Goal: Information Seeking & Learning: Learn about a topic

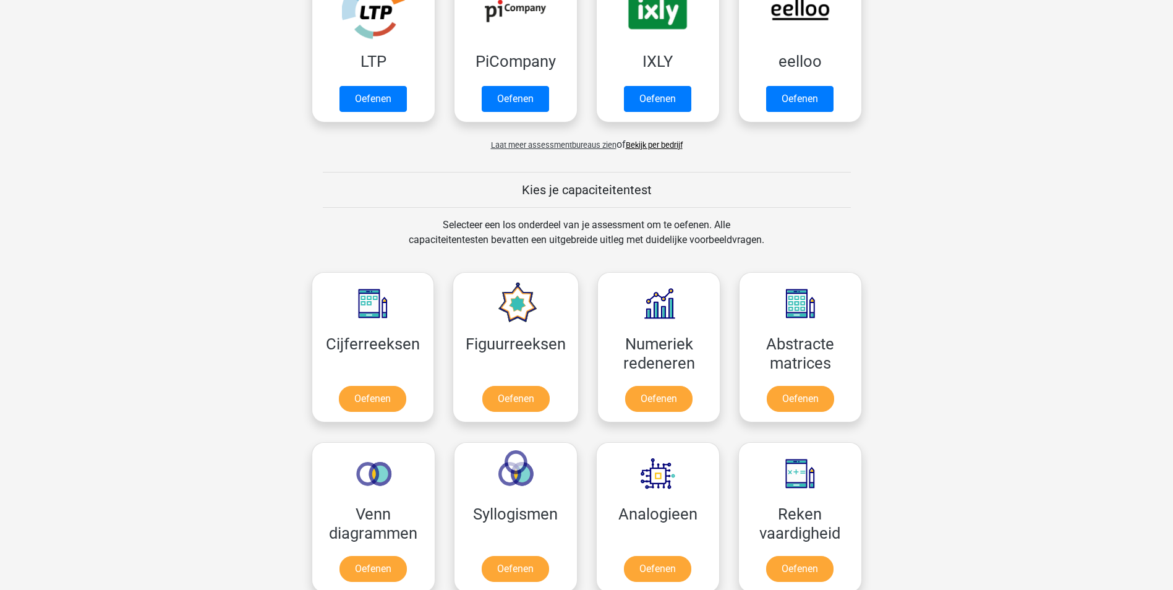
scroll to position [309, 0]
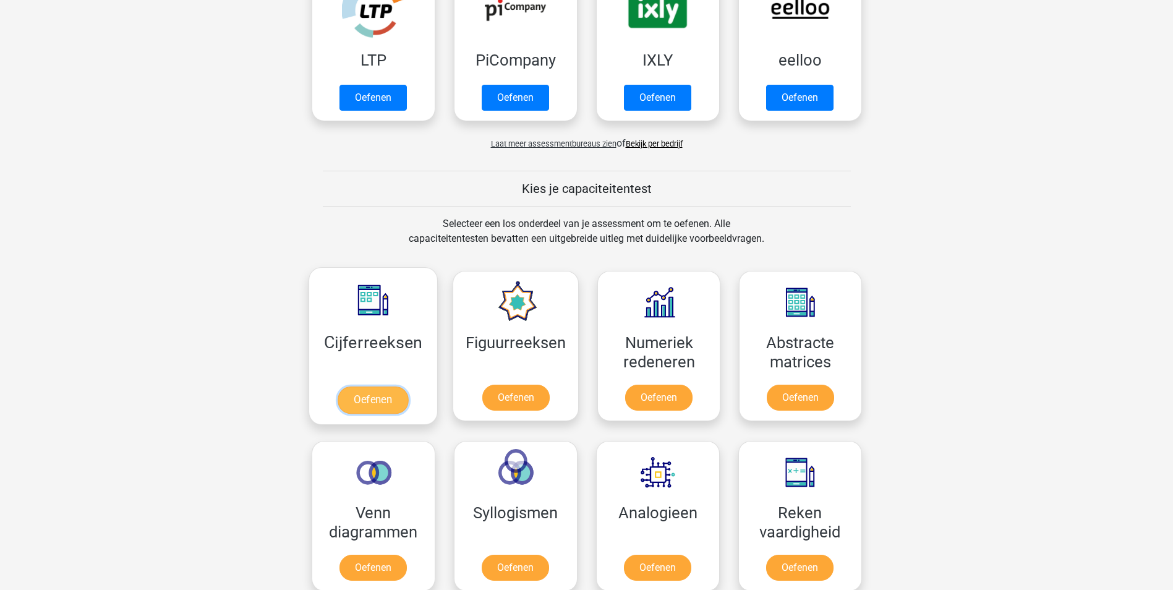
click at [349, 399] on link "Oefenen" at bounding box center [373, 399] width 70 height 27
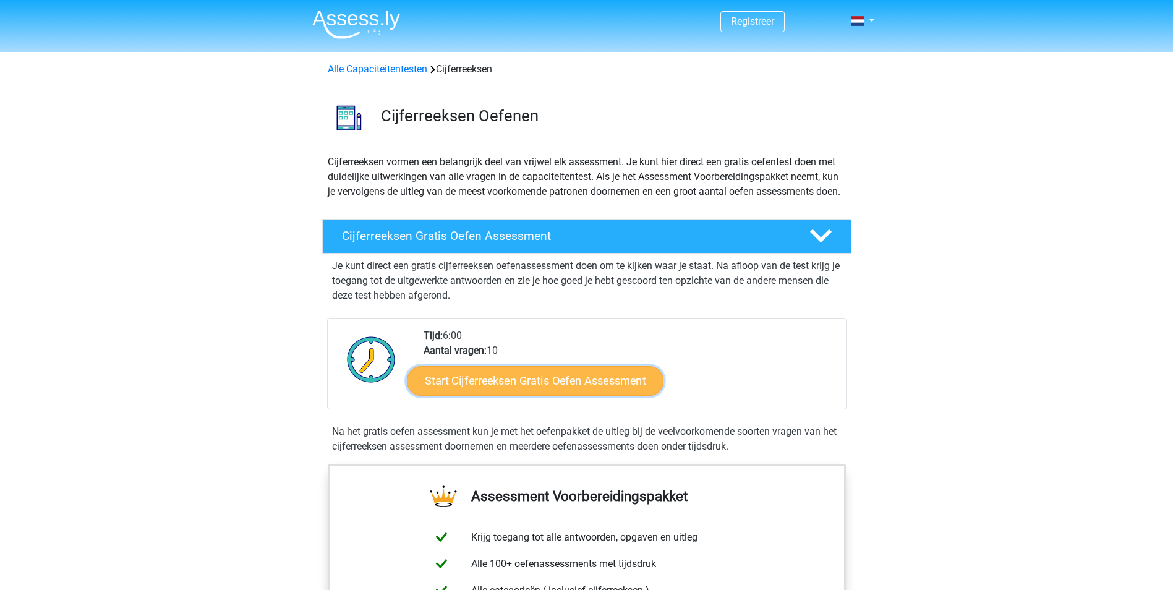
click at [487, 395] on link "Start Cijferreeksen Gratis Oefen Assessment" at bounding box center [535, 380] width 257 height 30
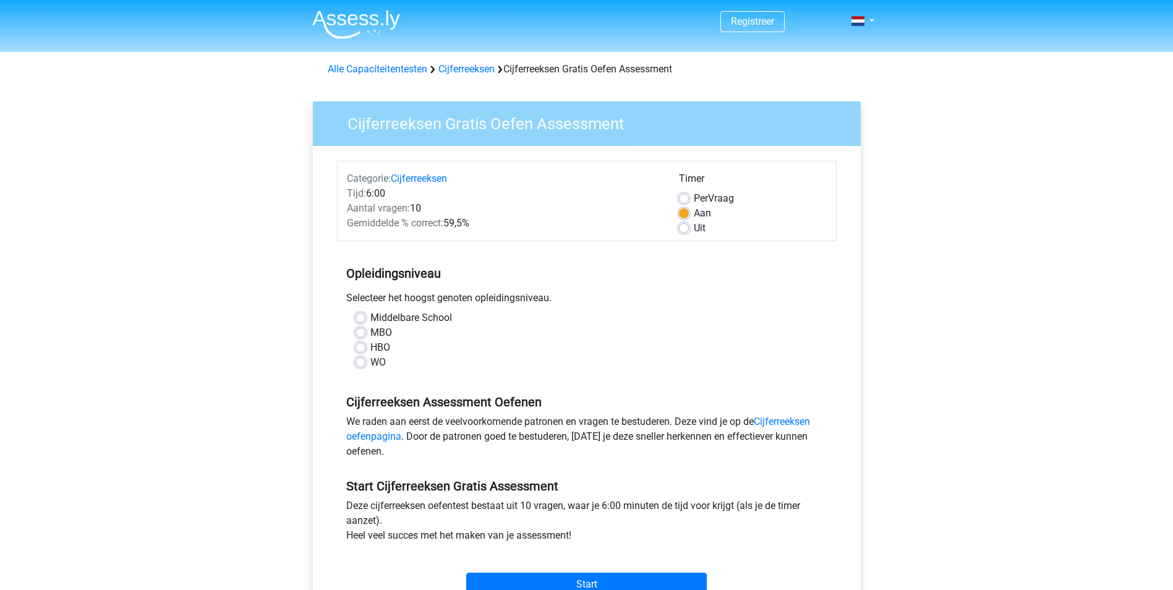
click at [385, 346] on label "HBO" at bounding box center [380, 347] width 20 height 15
click at [365, 346] on input "HBO" at bounding box center [361, 346] width 10 height 12
radio input "true"
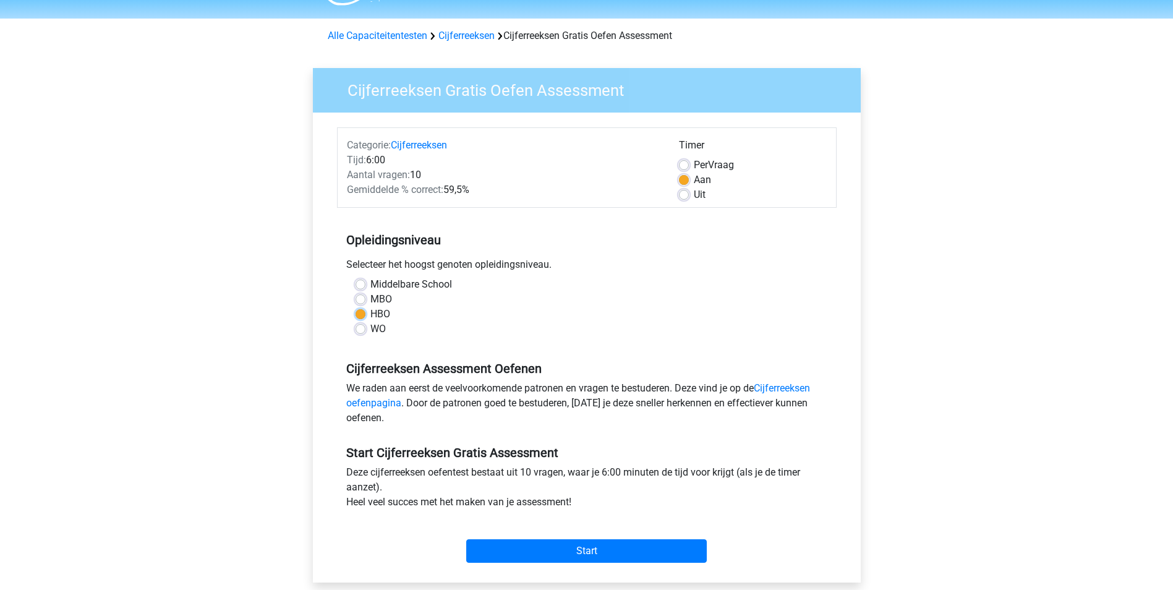
scroll to position [124, 0]
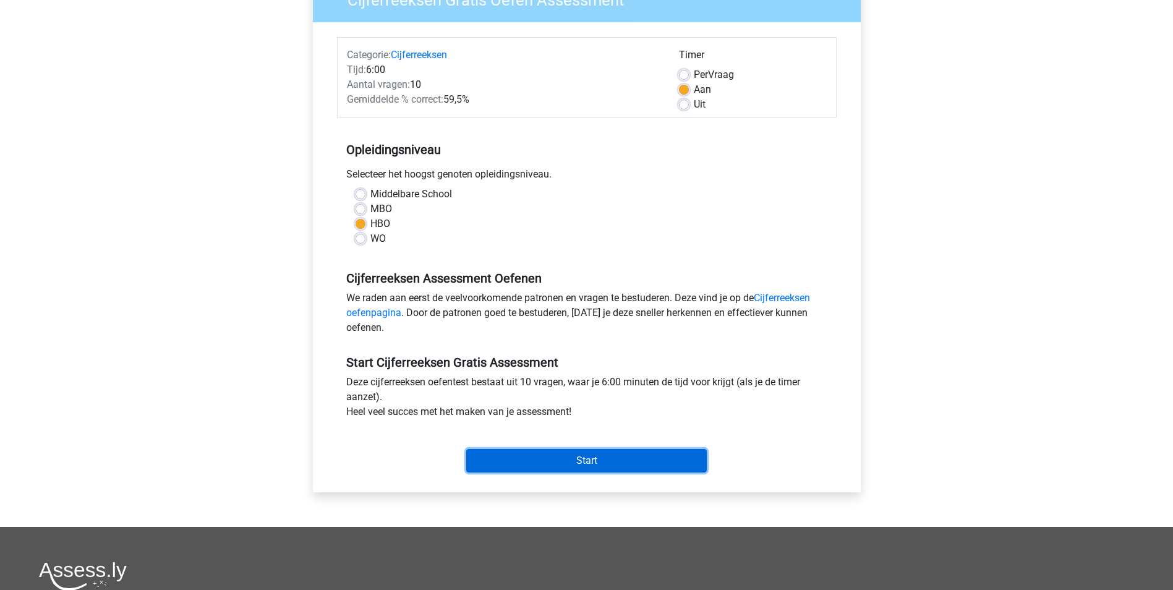
click at [514, 451] on input "Start" at bounding box center [586, 460] width 241 height 23
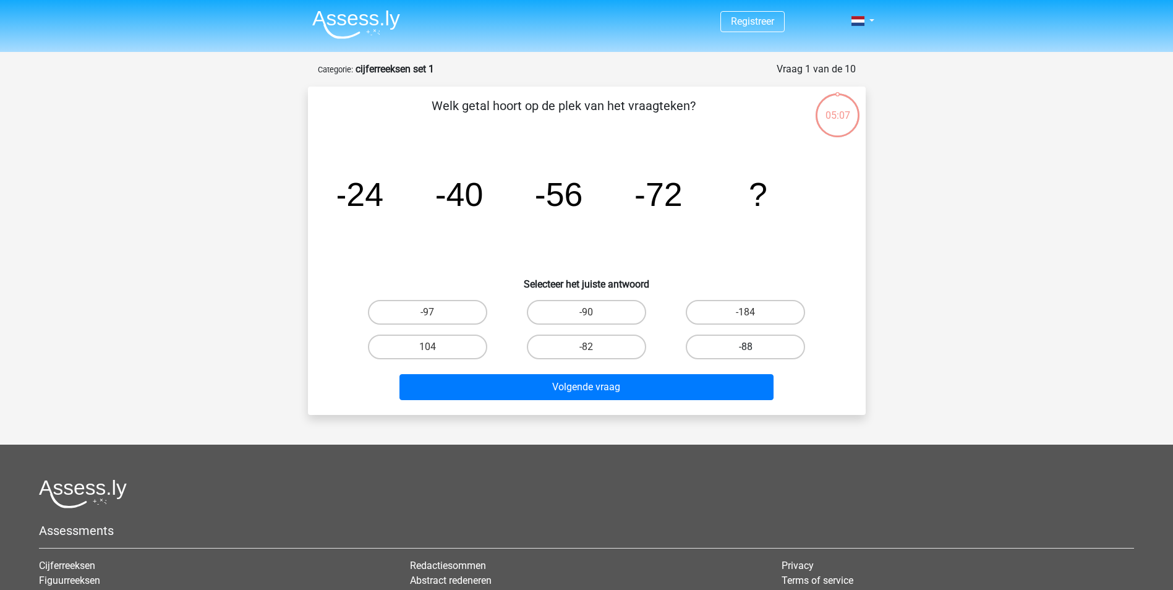
drag, startPoint x: 735, startPoint y: 344, endPoint x: 731, endPoint y: 357, distance: 13.5
click at [735, 345] on label "-88" at bounding box center [745, 347] width 119 height 25
click at [746, 347] on input "-88" at bounding box center [750, 351] width 8 height 8
radio input "true"
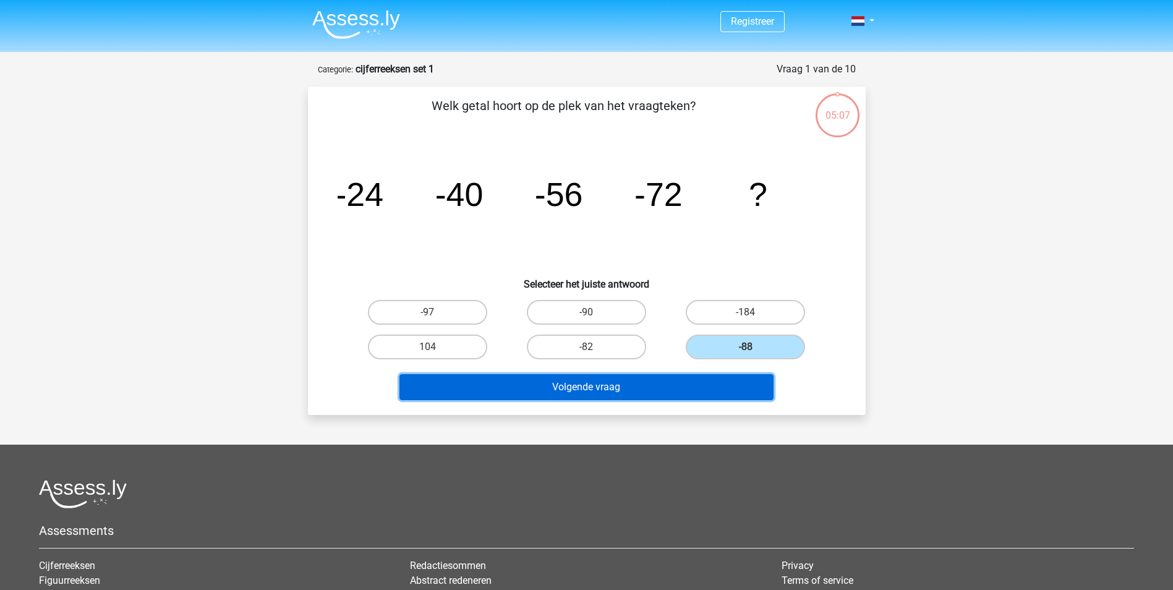
click at [701, 389] on button "Volgende vraag" at bounding box center [586, 387] width 374 height 26
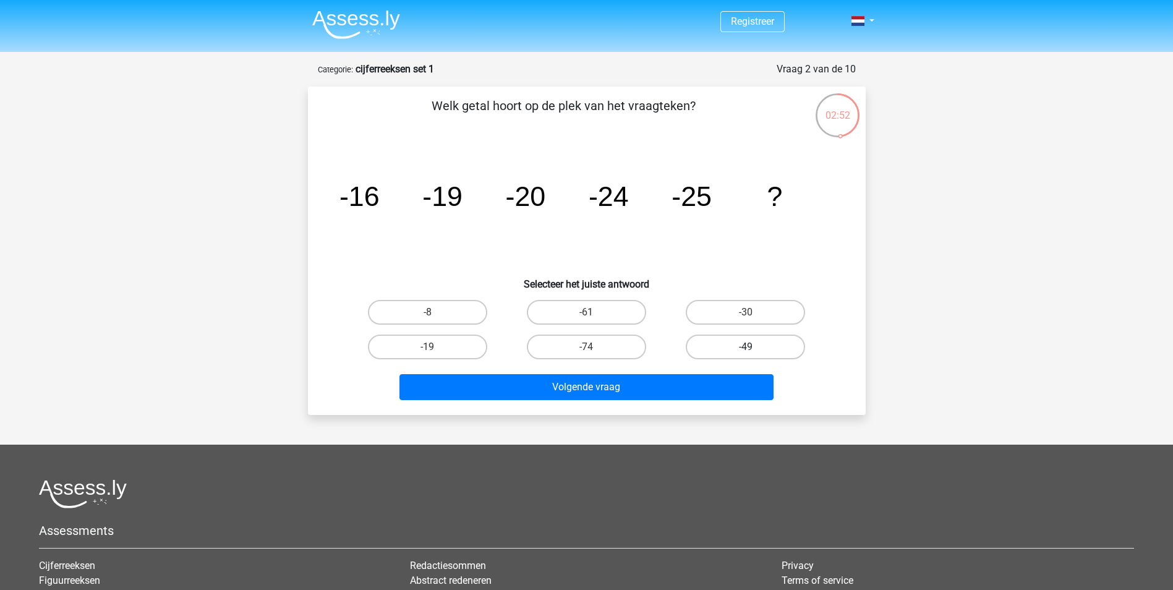
click at [726, 346] on label "-49" at bounding box center [745, 347] width 119 height 25
click at [746, 347] on input "-49" at bounding box center [750, 351] width 8 height 8
radio input "true"
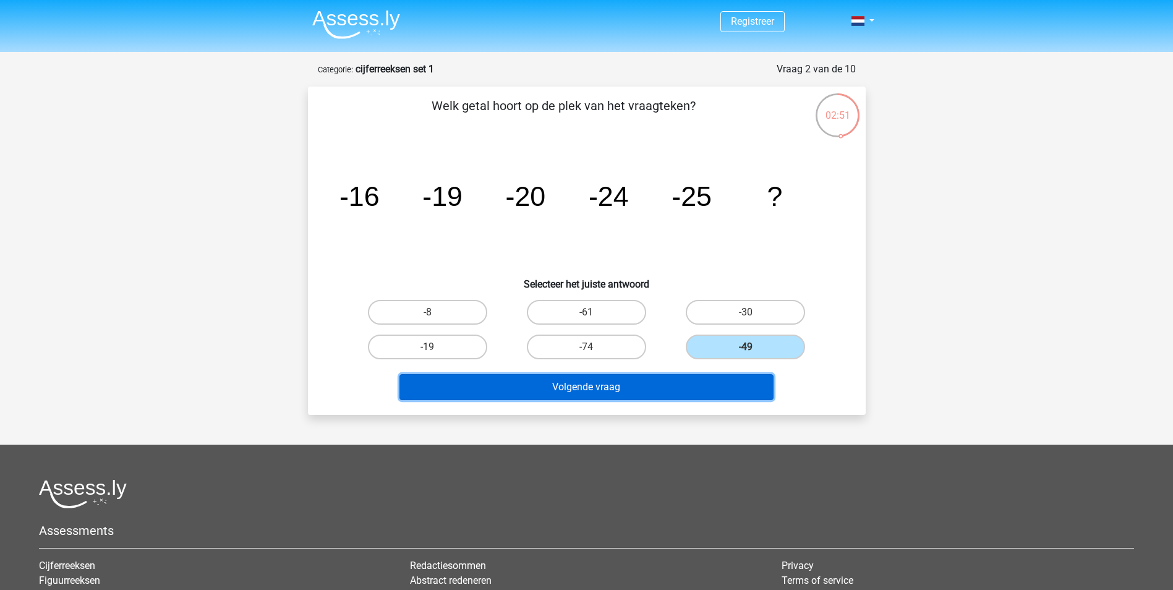
click at [696, 385] on button "Volgende vraag" at bounding box center [586, 387] width 374 height 26
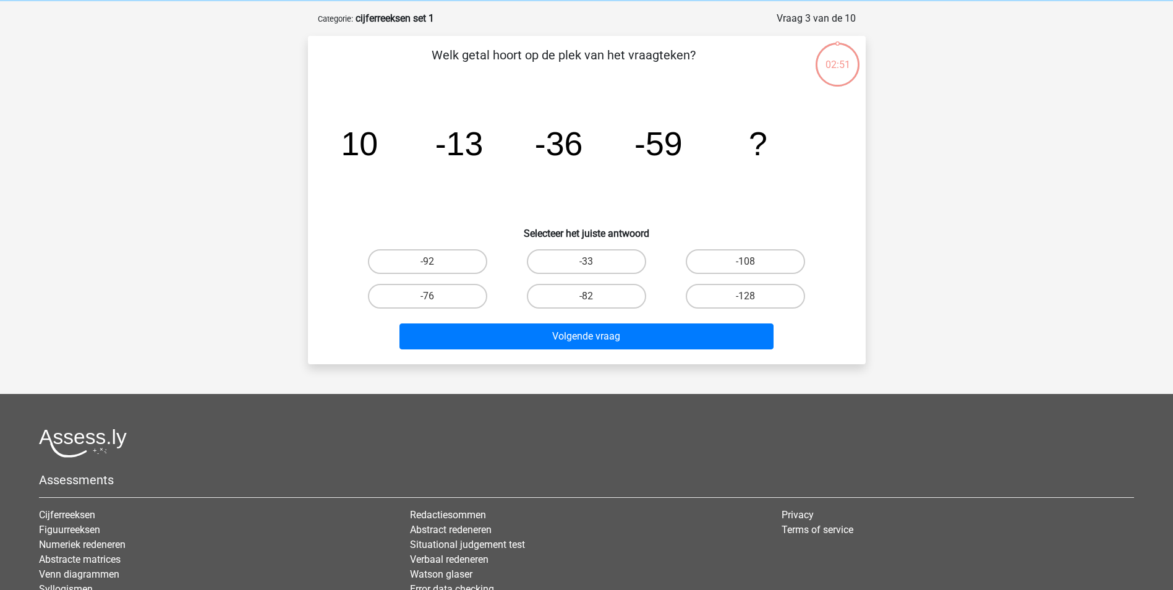
scroll to position [62, 0]
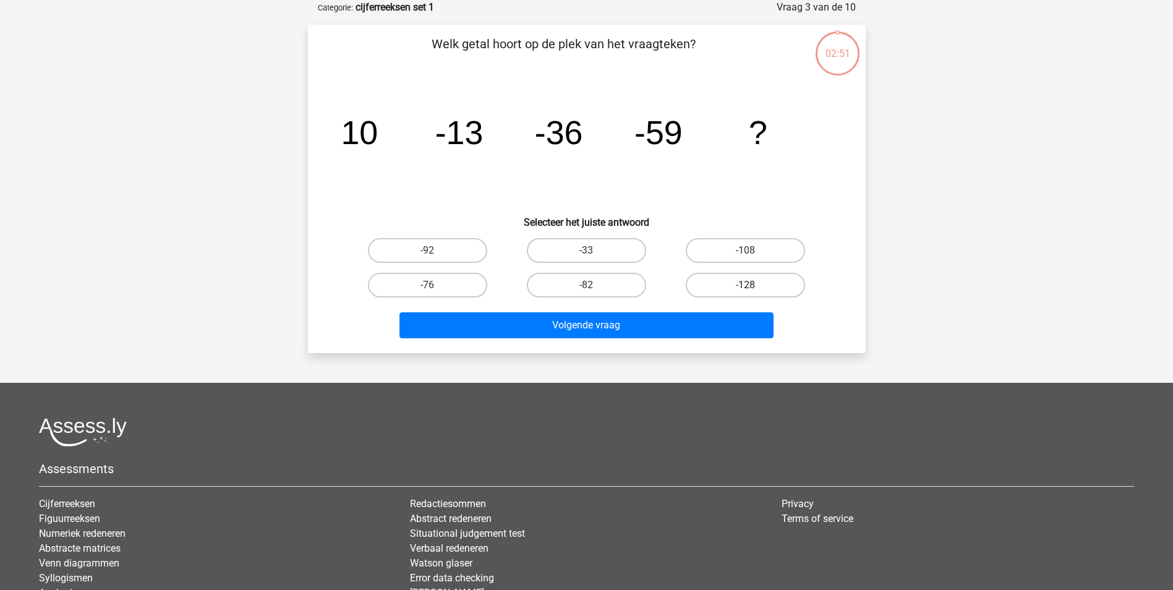
click at [744, 291] on label "-128" at bounding box center [745, 285] width 119 height 25
click at [746, 291] on input "-128" at bounding box center [750, 289] width 8 height 8
radio input "true"
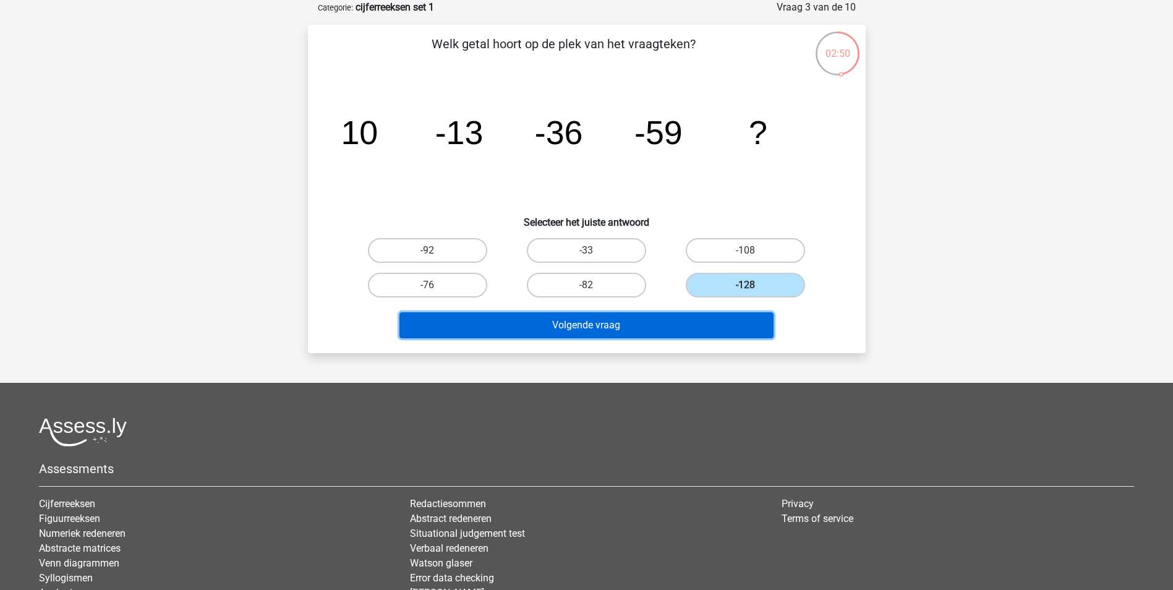
click at [727, 320] on button "Volgende vraag" at bounding box center [586, 325] width 374 height 26
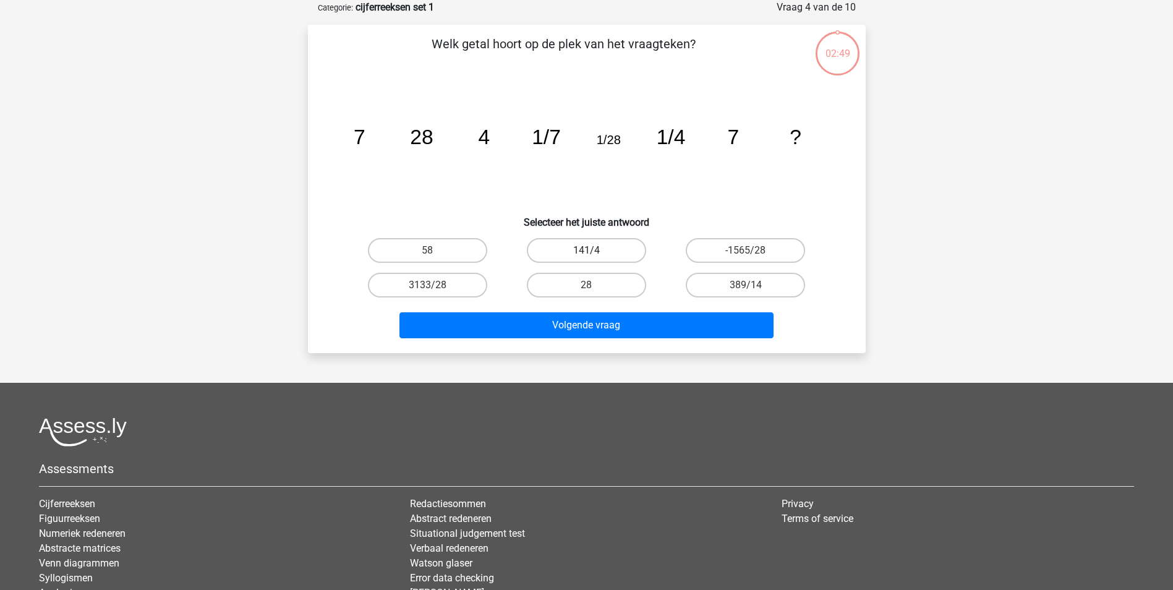
click at [571, 246] on label "141/4" at bounding box center [586, 250] width 119 height 25
click at [586, 250] on input "141/4" at bounding box center [590, 254] width 8 height 8
radio input "true"
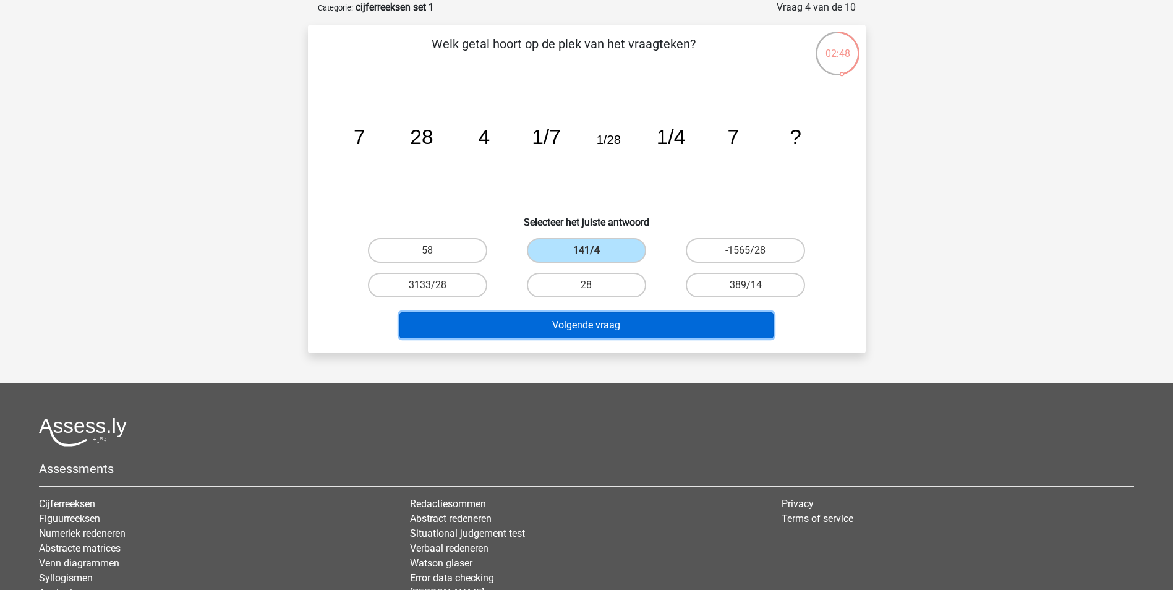
click at [579, 322] on button "Volgende vraag" at bounding box center [586, 325] width 374 height 26
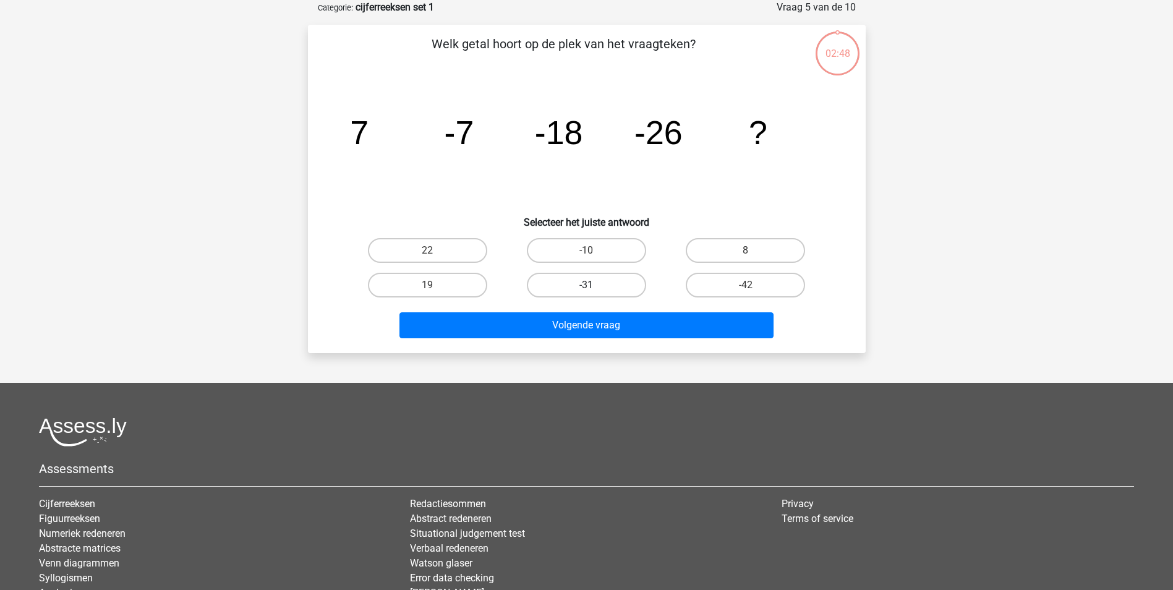
click at [599, 284] on label "-31" at bounding box center [586, 285] width 119 height 25
click at [594, 285] on input "-31" at bounding box center [590, 289] width 8 height 8
radio input "true"
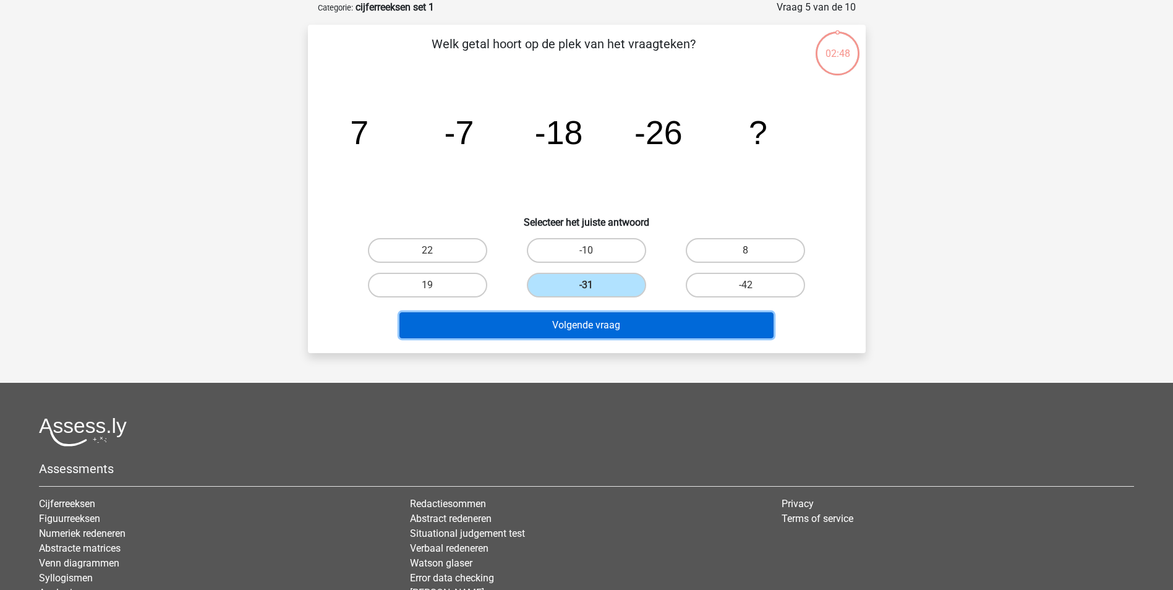
click at [598, 324] on button "Volgende vraag" at bounding box center [586, 325] width 374 height 26
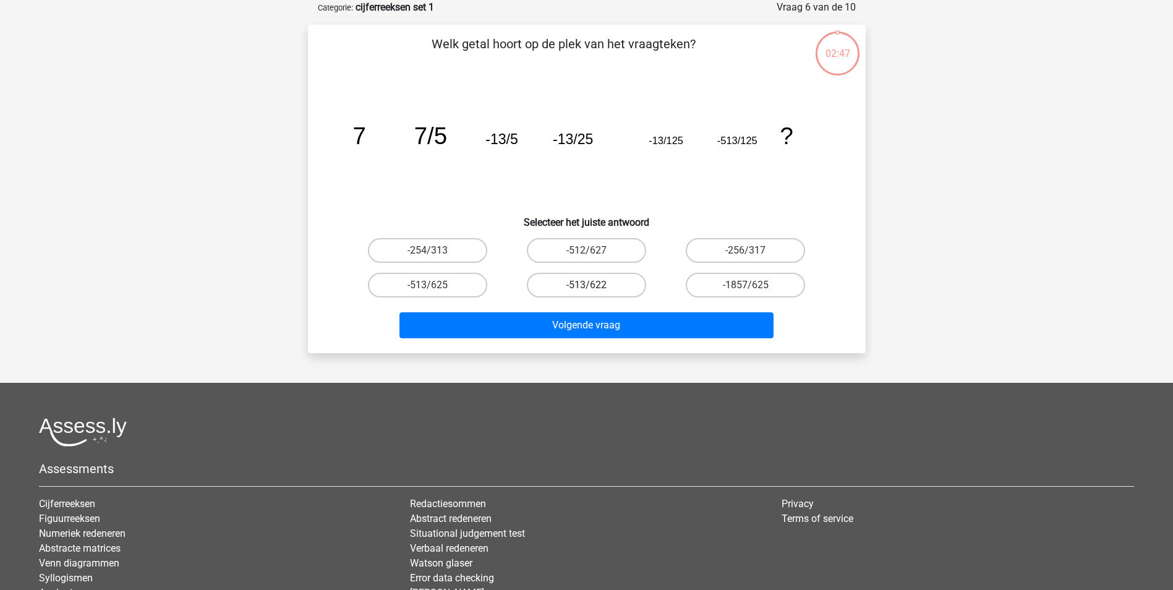
click at [598, 279] on label "-513/622" at bounding box center [586, 285] width 119 height 25
click at [594, 285] on input "-513/622" at bounding box center [590, 289] width 8 height 8
radio input "true"
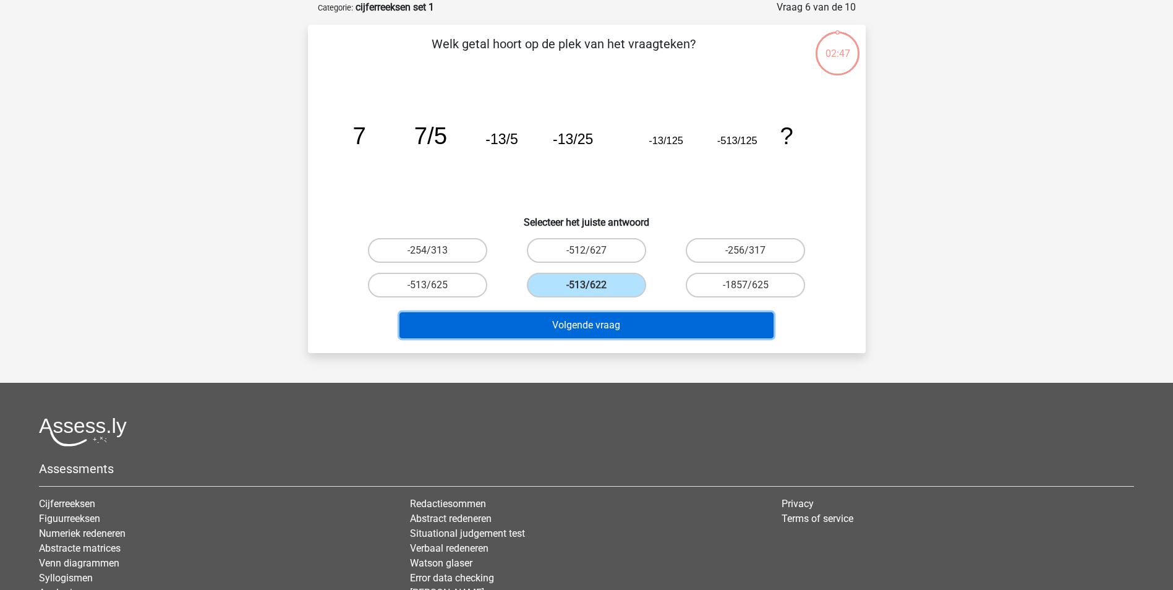
click at [586, 320] on button "Volgende vraag" at bounding box center [586, 325] width 374 height 26
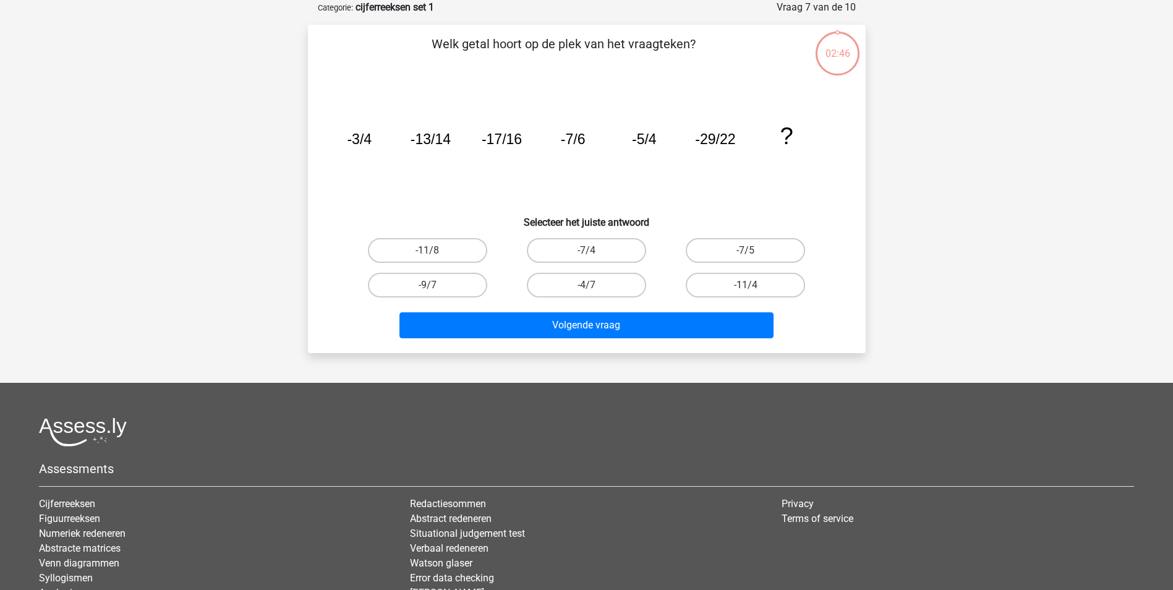
click at [433, 257] on input "-11/8" at bounding box center [431, 254] width 8 height 8
radio input "true"
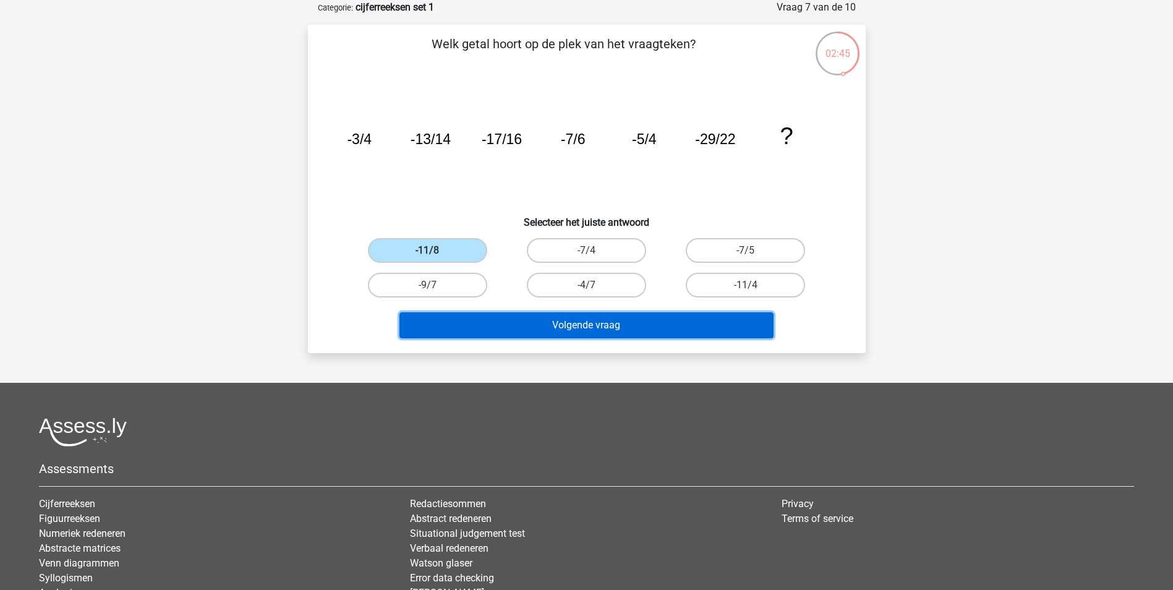
click at [460, 326] on button "Volgende vraag" at bounding box center [586, 325] width 374 height 26
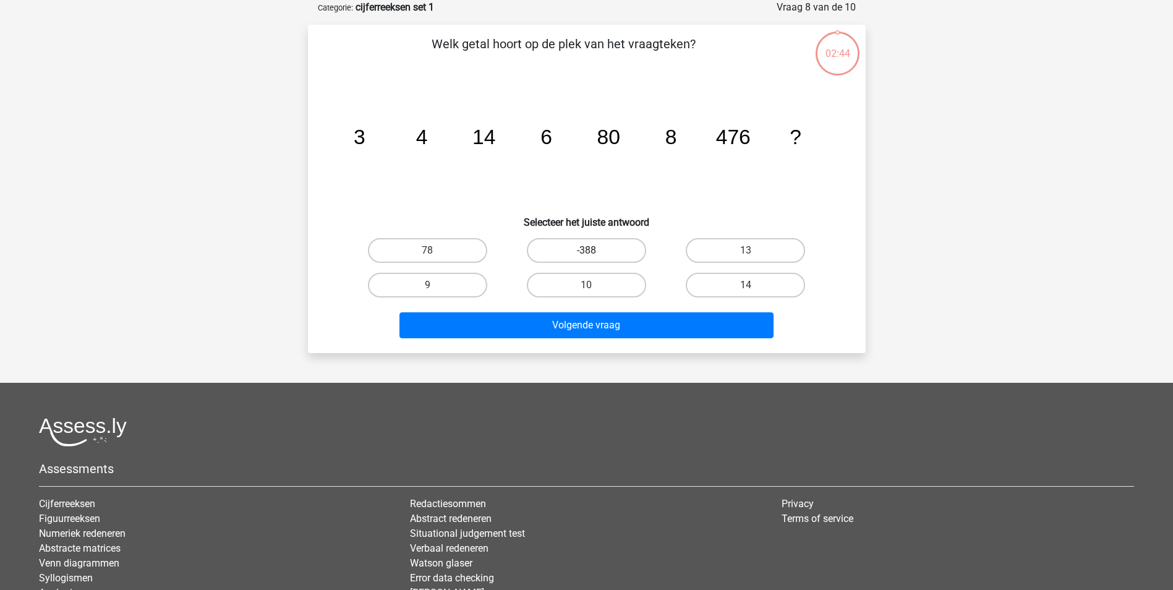
click at [597, 244] on label "-388" at bounding box center [586, 250] width 119 height 25
click at [594, 250] on input "-388" at bounding box center [590, 254] width 8 height 8
radio input "true"
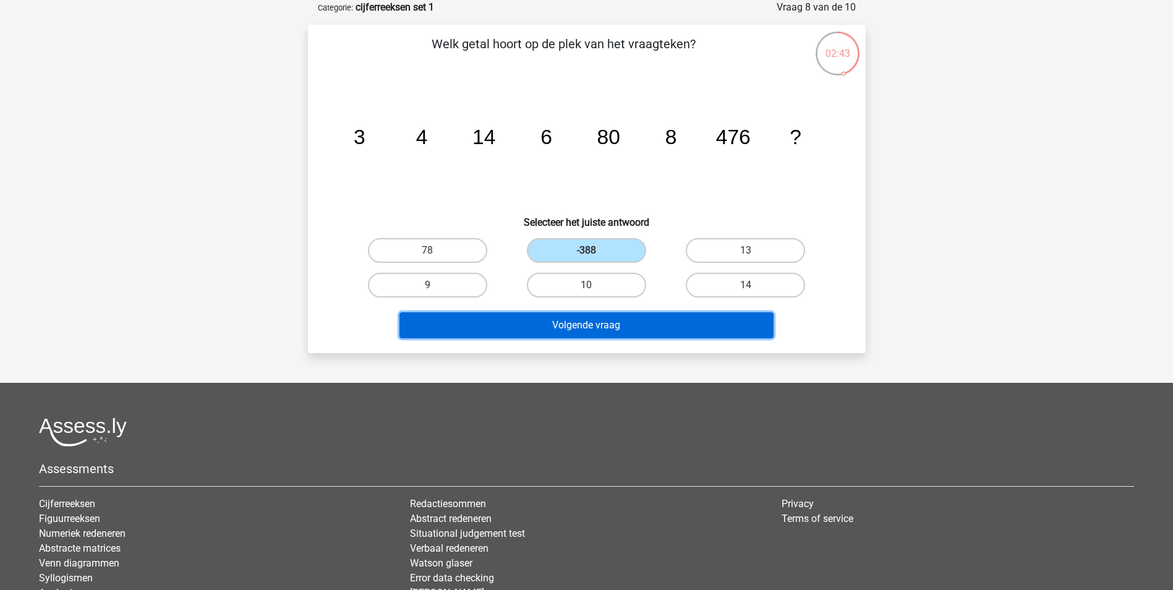
click at [600, 325] on button "Volgende vraag" at bounding box center [586, 325] width 374 height 26
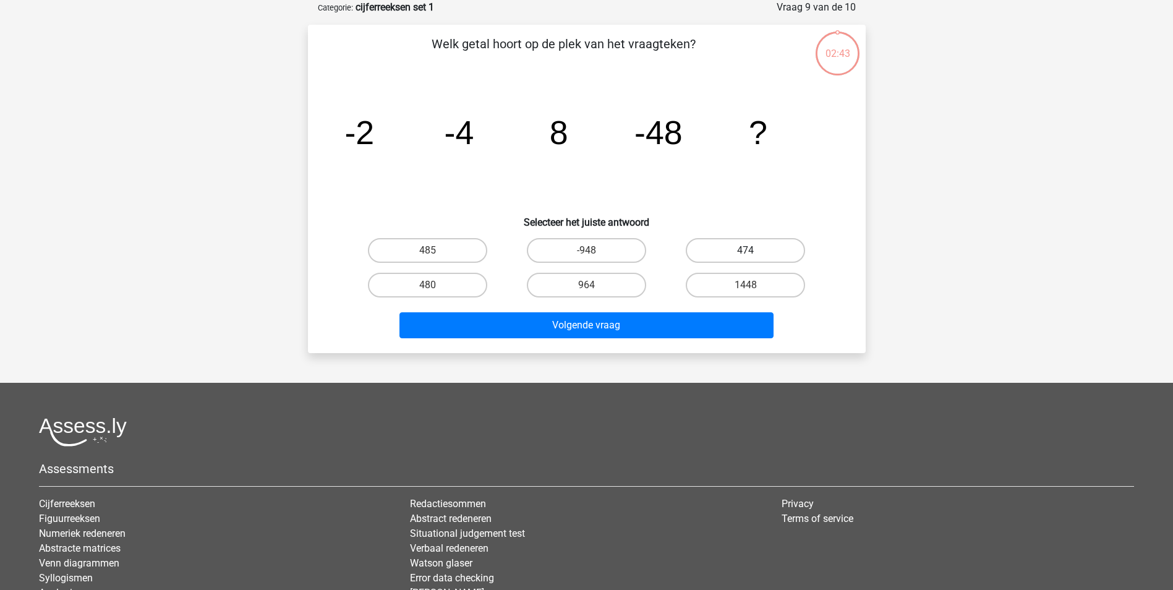
click at [726, 254] on label "474" at bounding box center [745, 250] width 119 height 25
click at [746, 254] on input "474" at bounding box center [750, 254] width 8 height 8
radio input "true"
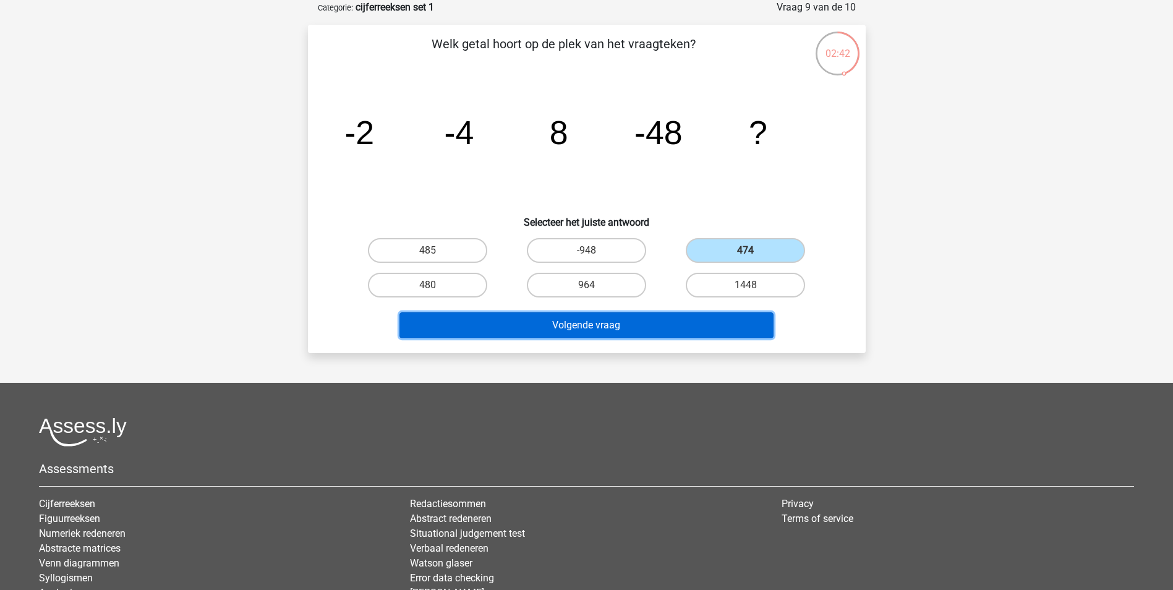
click at [679, 327] on button "Volgende vraag" at bounding box center [586, 325] width 374 height 26
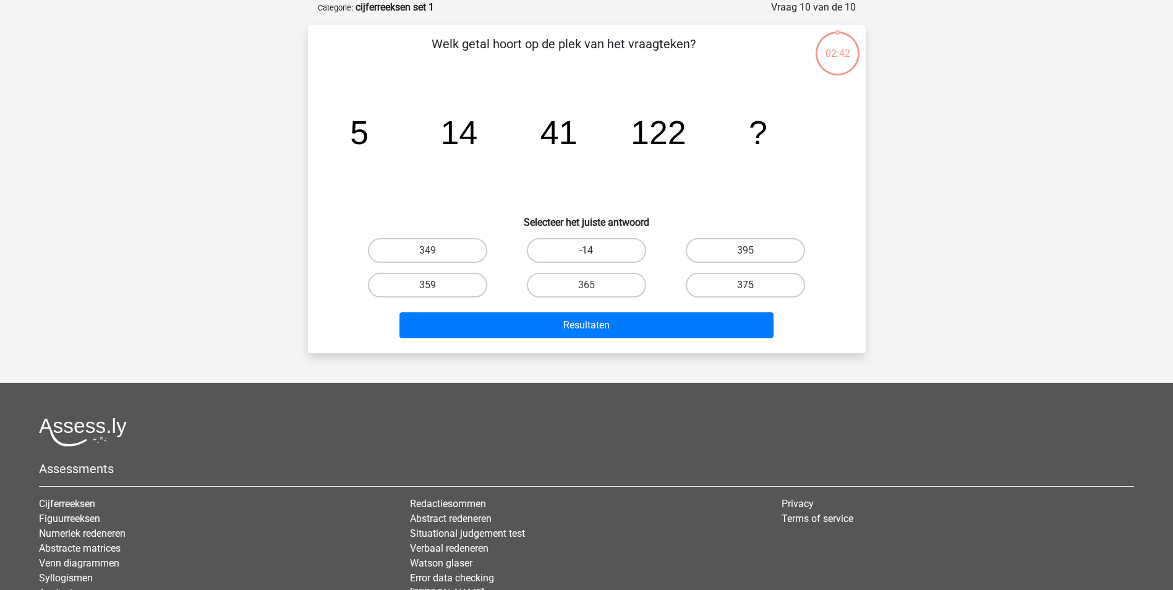
click at [699, 280] on label "375" at bounding box center [745, 285] width 119 height 25
click at [746, 285] on input "375" at bounding box center [750, 289] width 8 height 8
radio input "true"
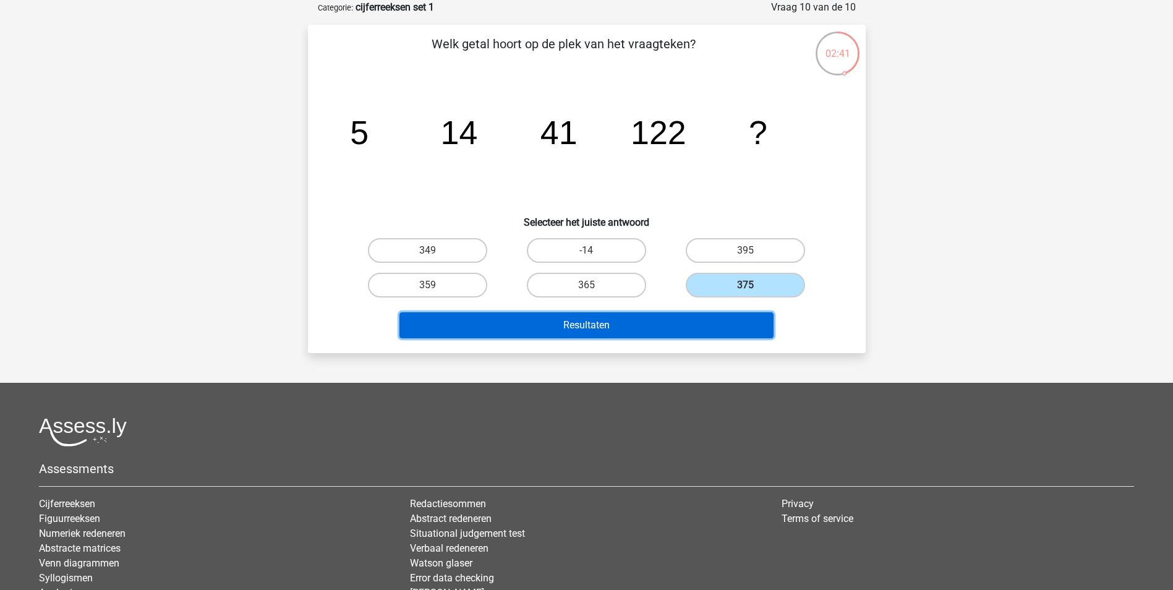
click at [681, 320] on button "Resultaten" at bounding box center [586, 325] width 374 height 26
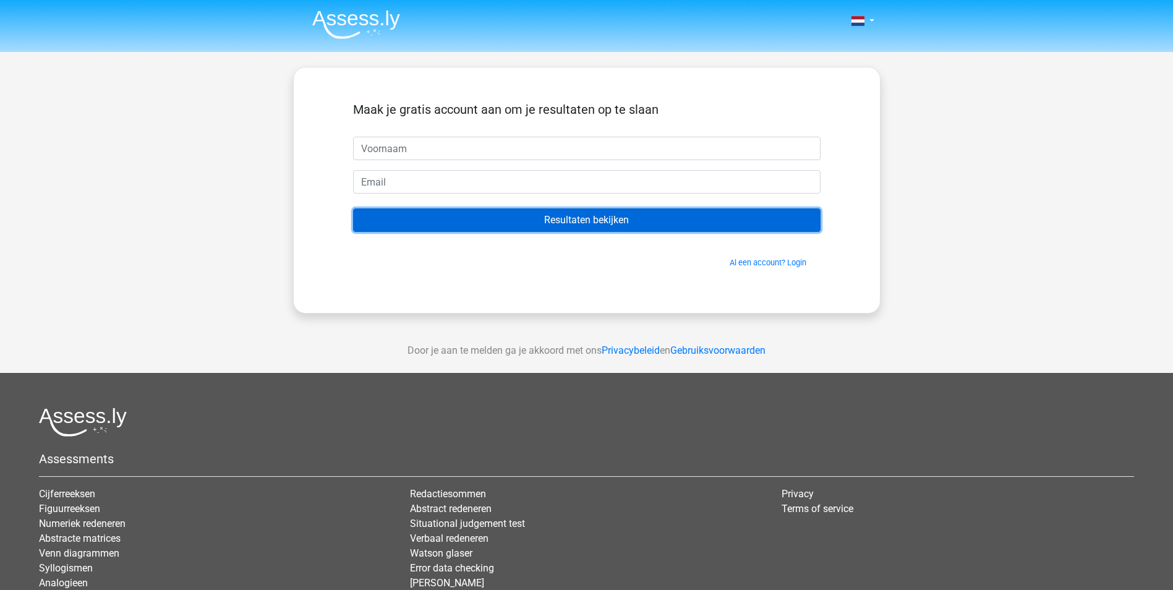
click at [741, 226] on input "Resultaten bekijken" at bounding box center [586, 219] width 467 height 23
